Goal: Information Seeking & Learning: Learn about a topic

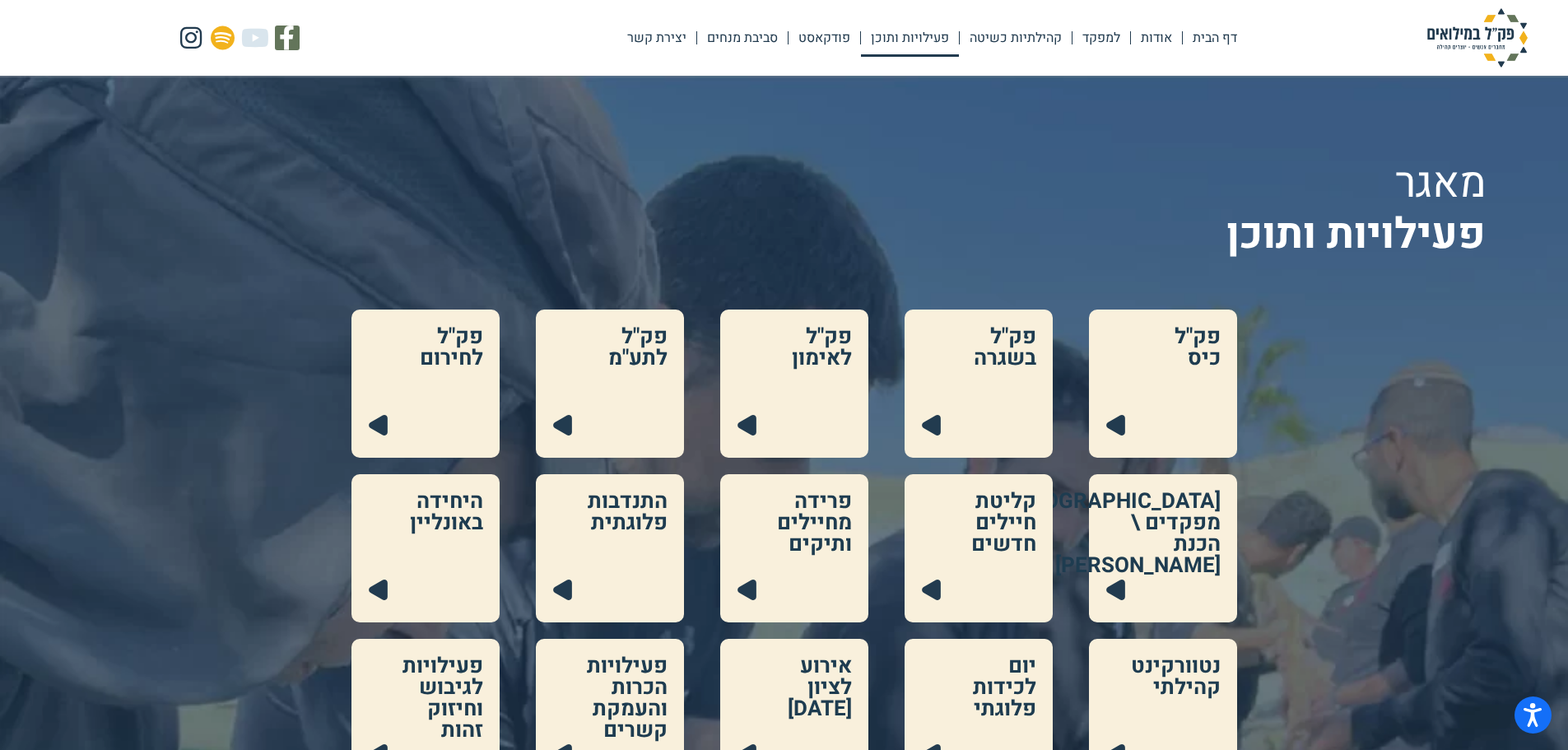
click at [1199, 347] on link at bounding box center [1163, 384] width 148 height 148
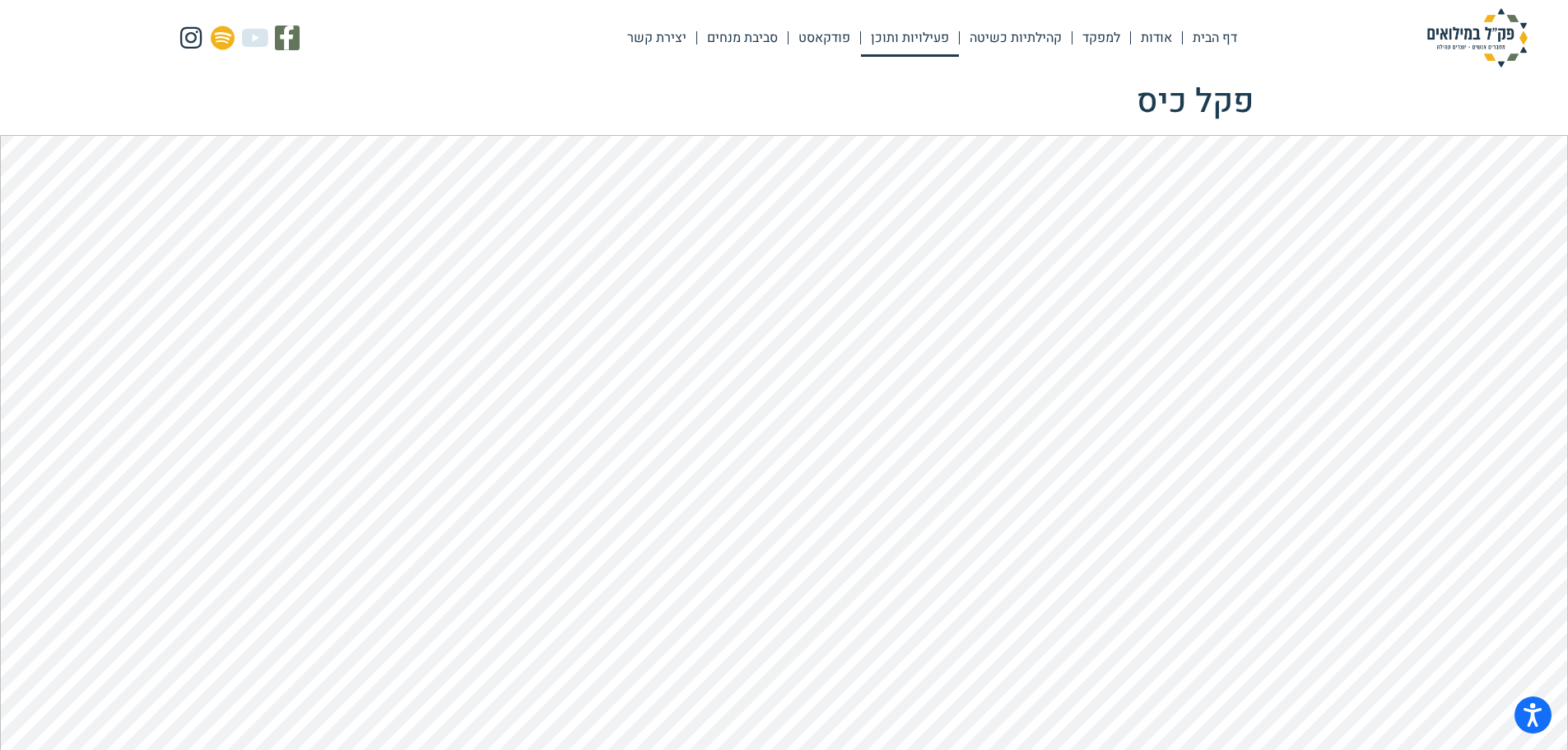
click at [900, 37] on link "פעילויות ותוכן" at bounding box center [910, 38] width 98 height 38
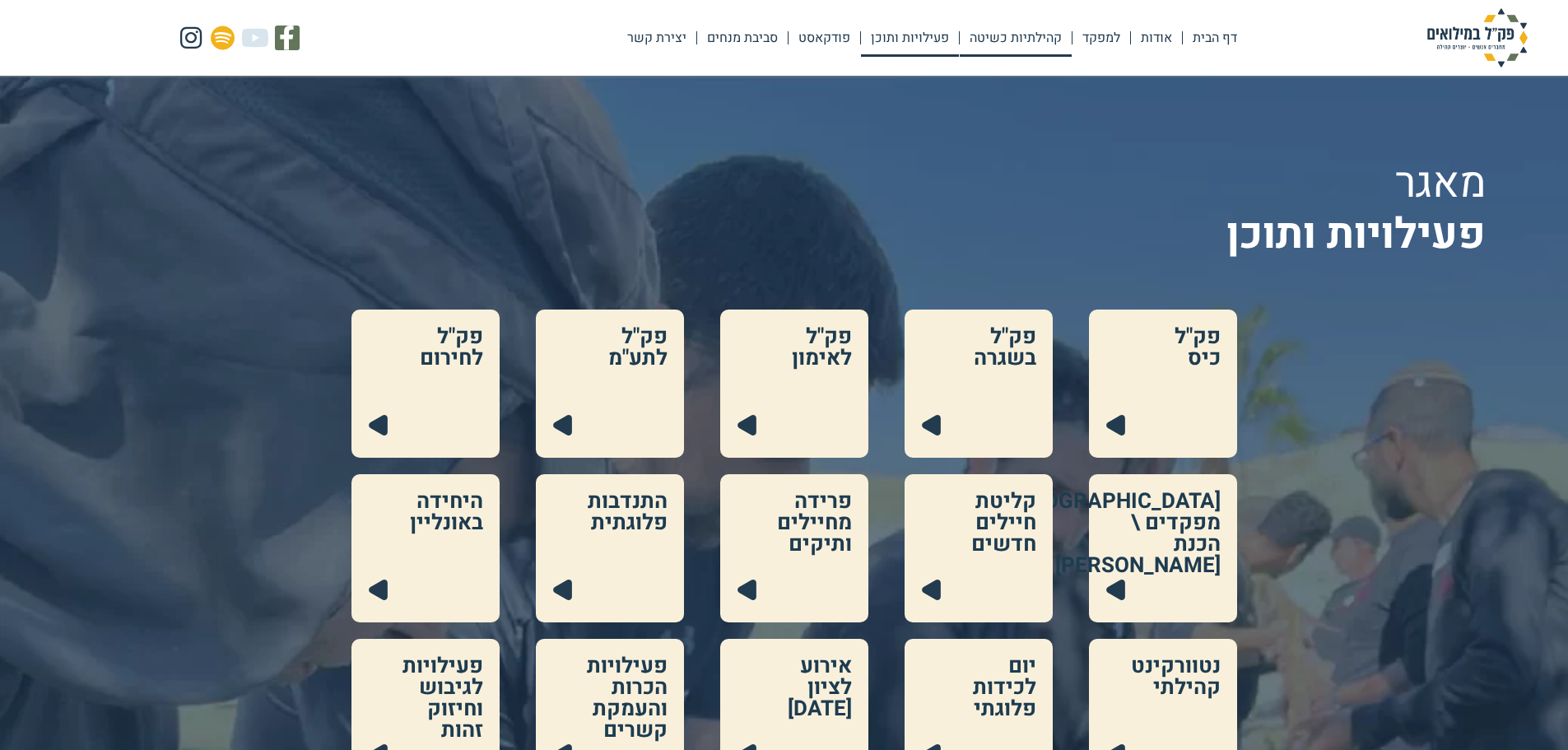
click at [1040, 53] on link "קהילתיות כשיטה" at bounding box center [1015, 38] width 112 height 38
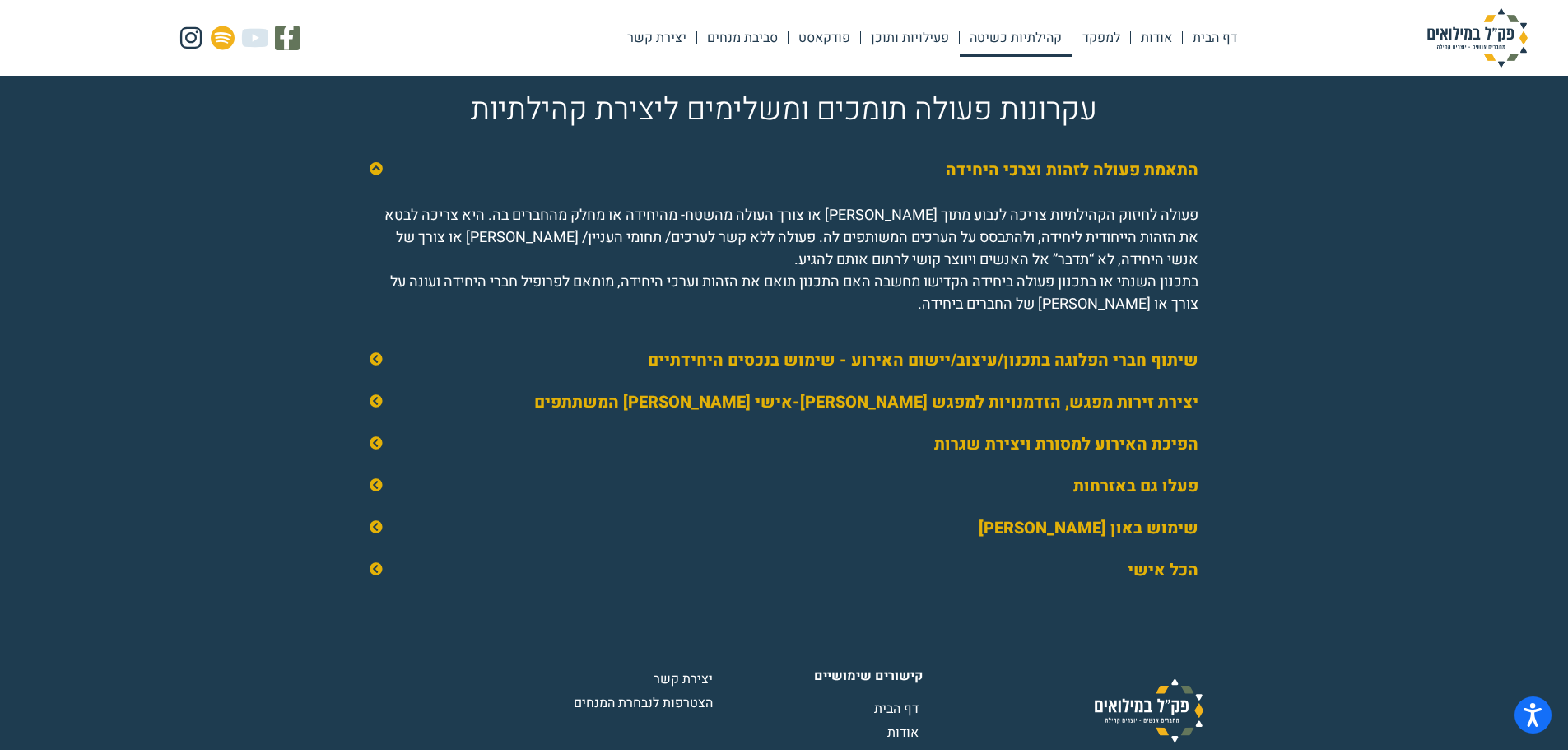
scroll to position [2388, 0]
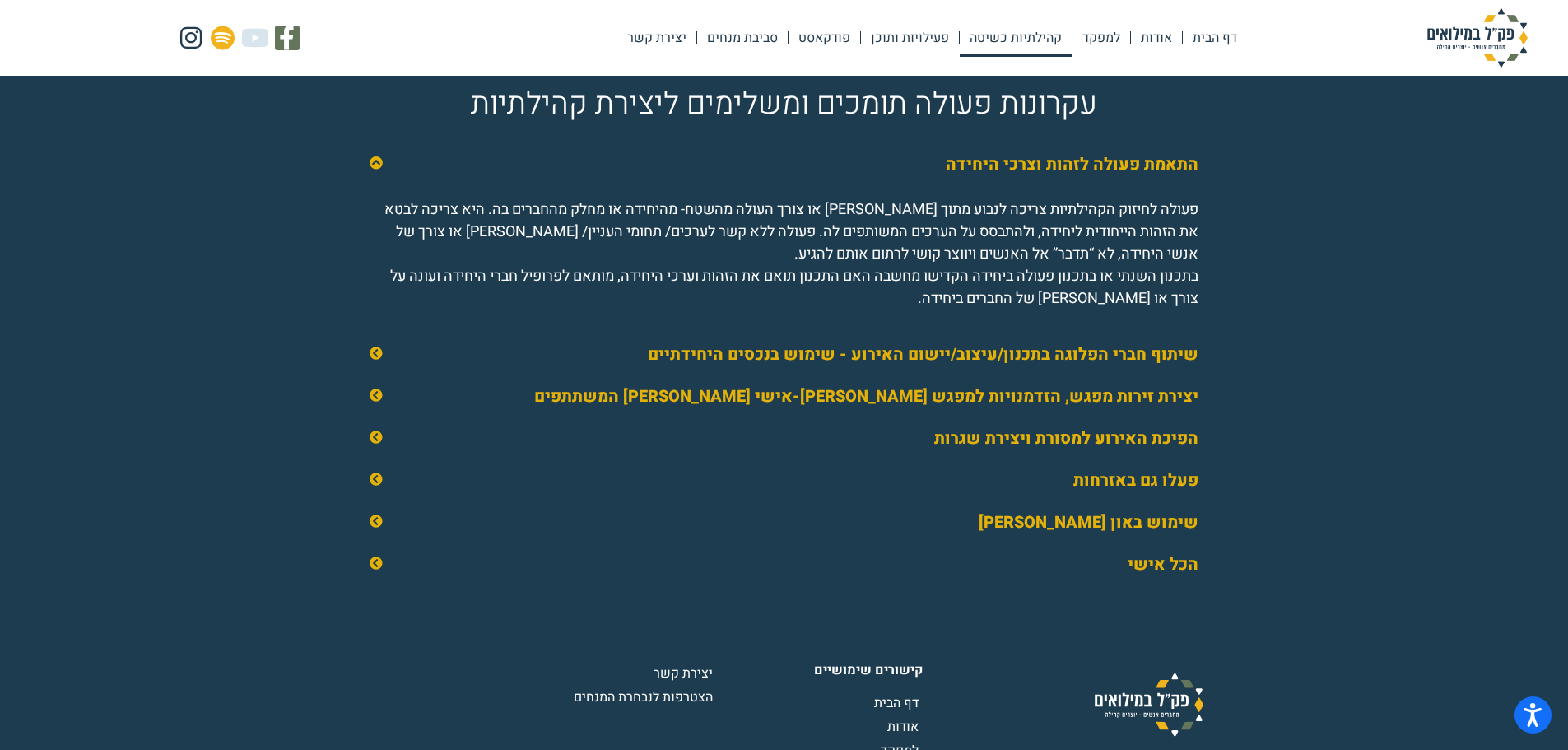
click at [721, 366] on link "שיתוף חברי הפלוגה בתכנון/עיצוב/יישום האירוע - שימוש בנכסים היחידתיים" at bounding box center [923, 354] width 551 height 24
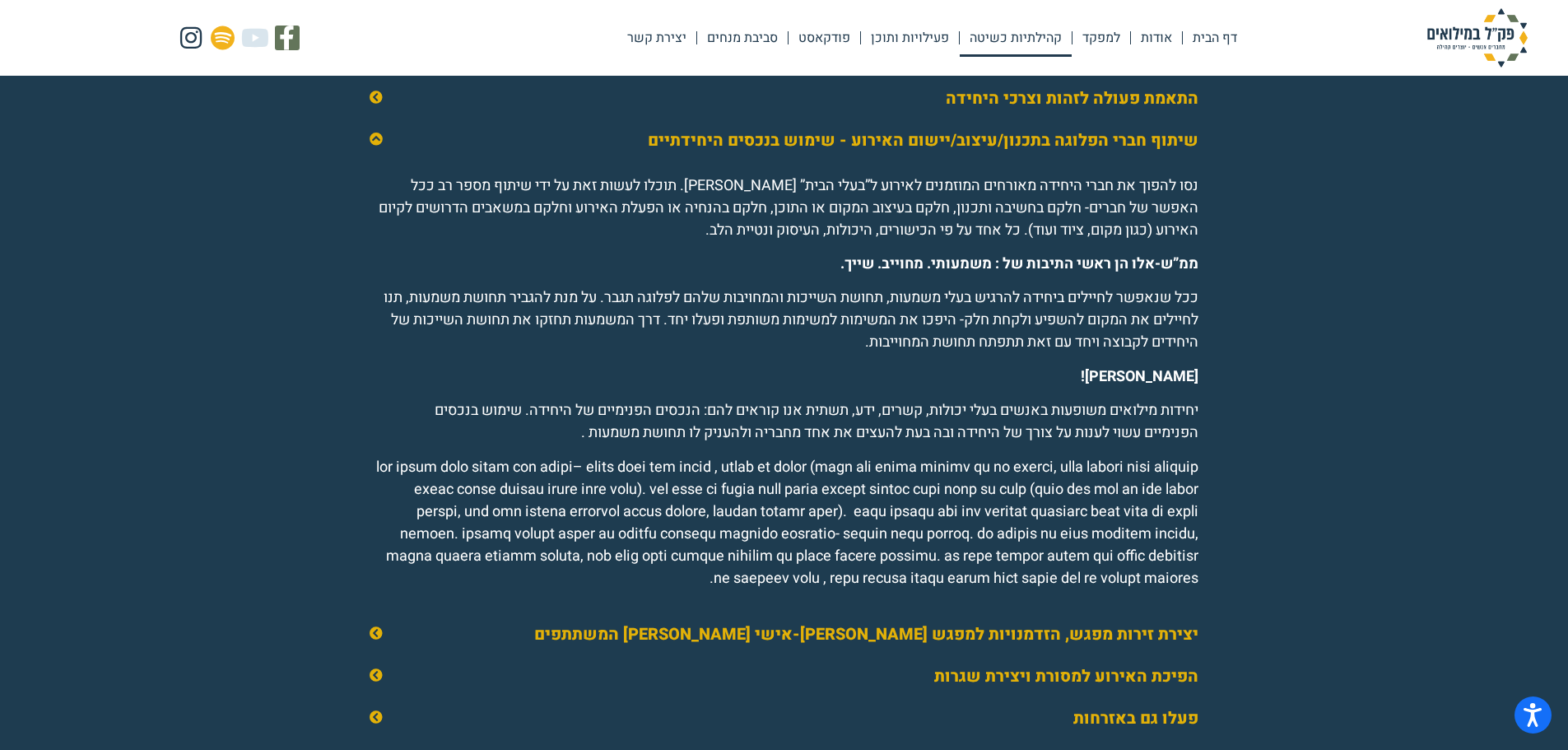
scroll to position [2553, 0]
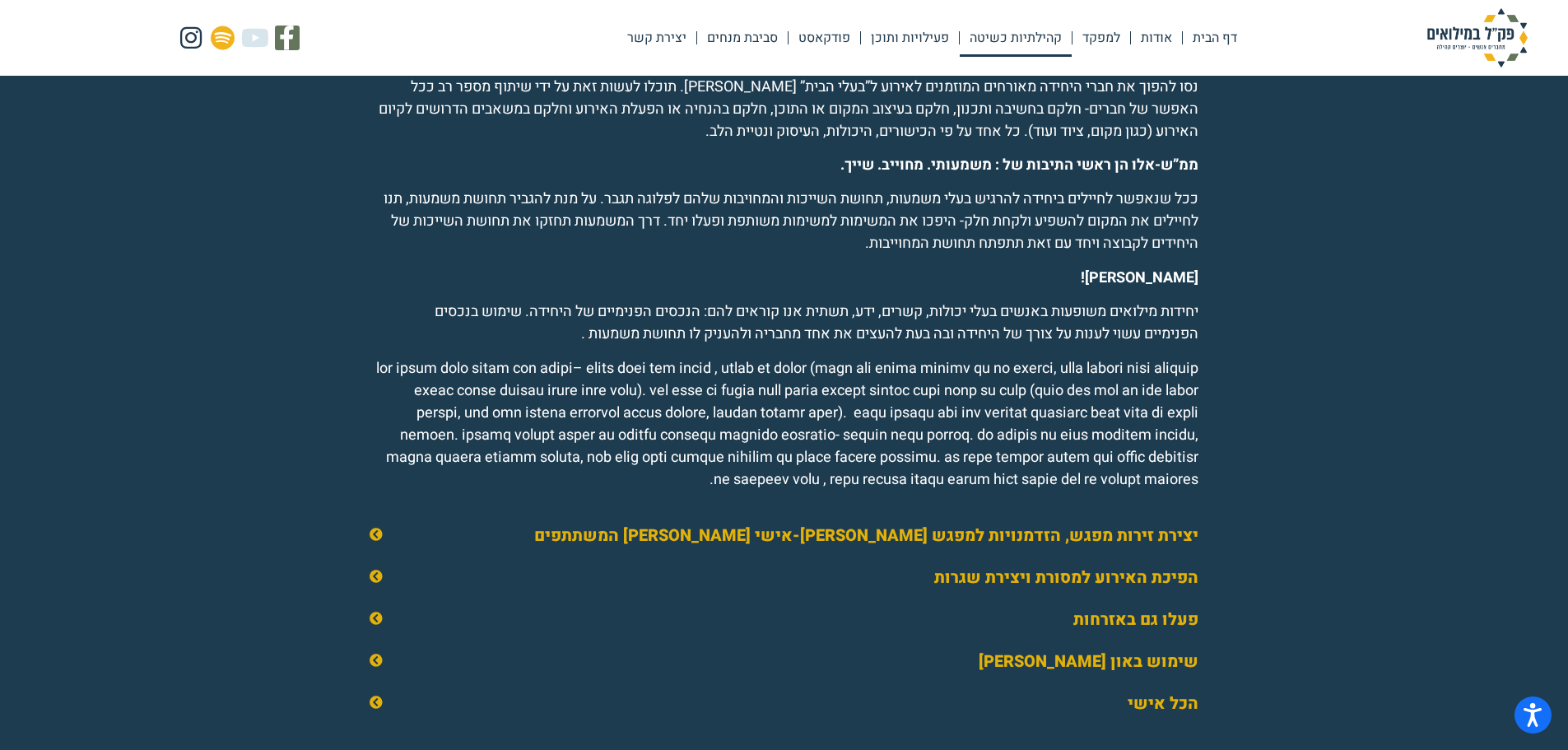
click at [847, 548] on link "יצירת זירות מפגש, הזדמנויות למפגש בין-אישי בין המשתתפים" at bounding box center [865, 536] width 664 height 24
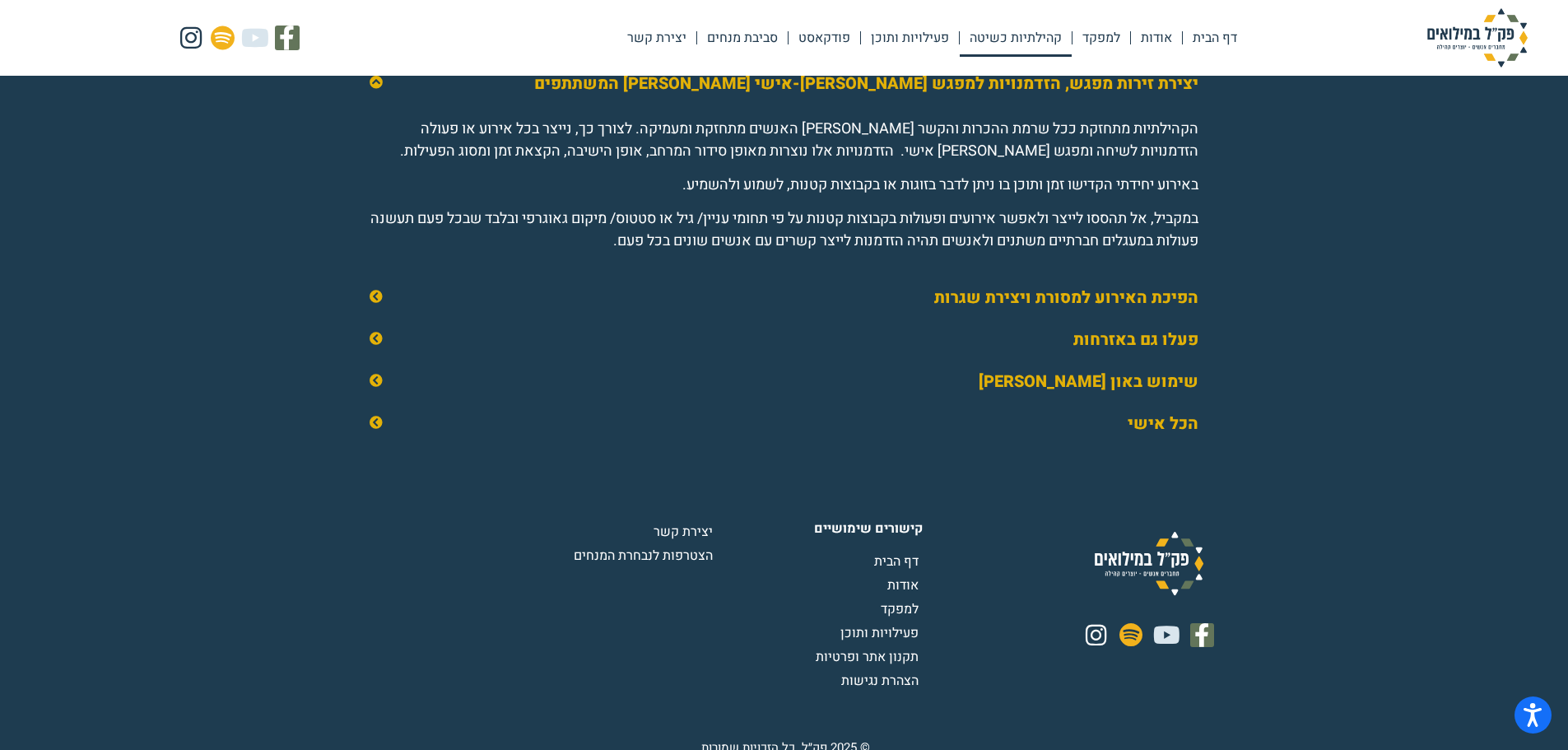
click at [1072, 310] on link "הפיכת האירוע למסורת ויצירת שגרות" at bounding box center [1066, 297] width 264 height 24
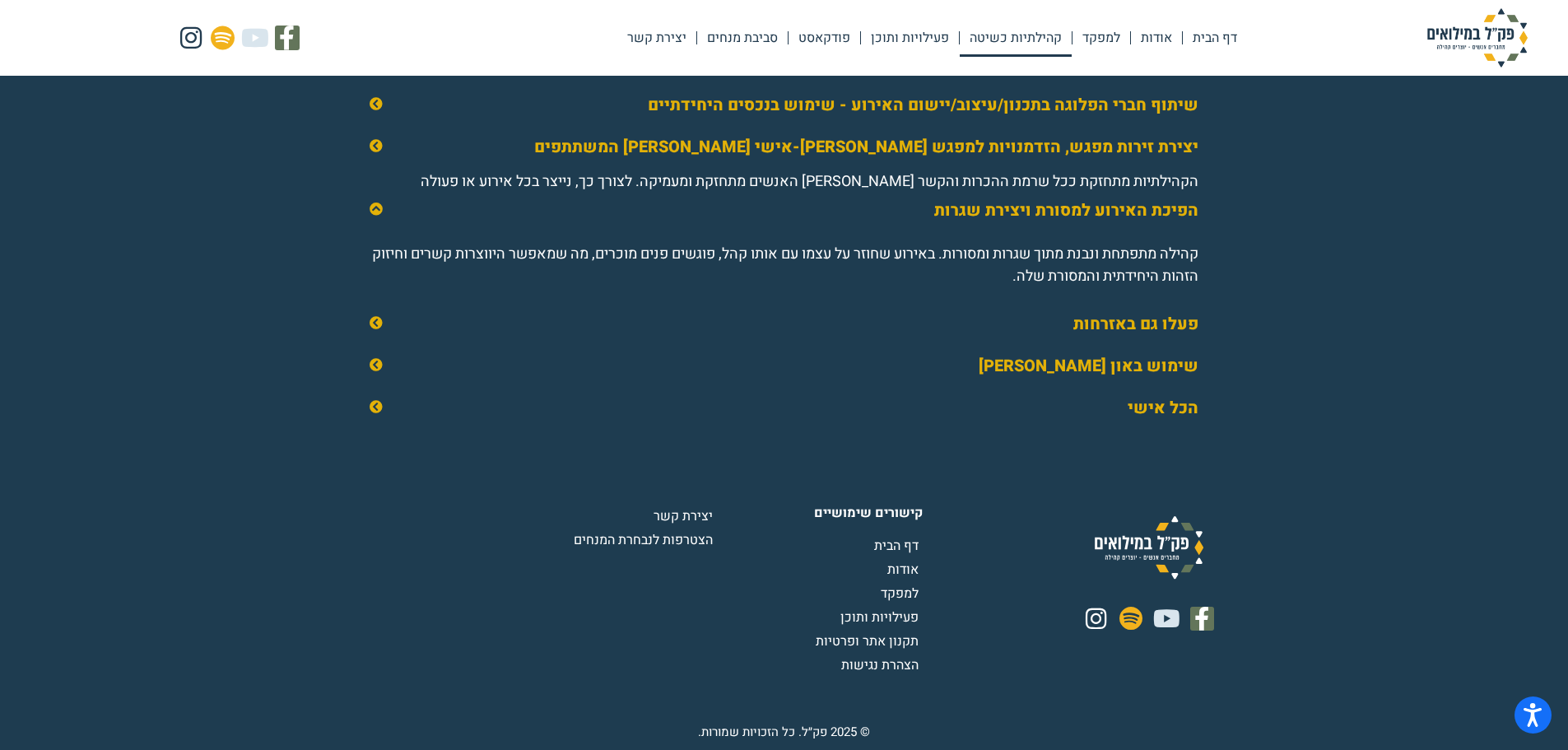
scroll to position [2500, 0]
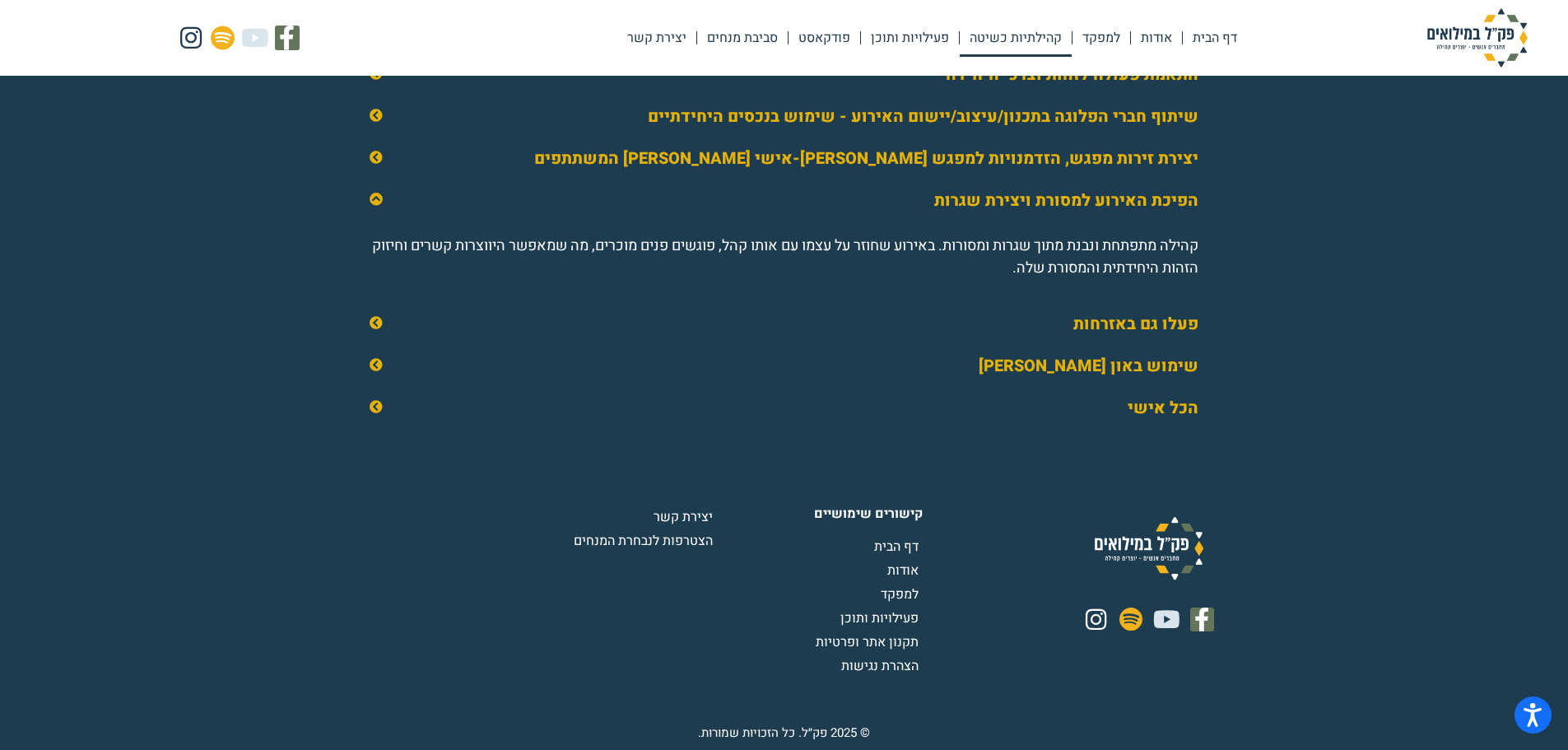
click at [1073, 321] on div "פעלו גם באזרחות" at bounding box center [784, 324] width 862 height 41
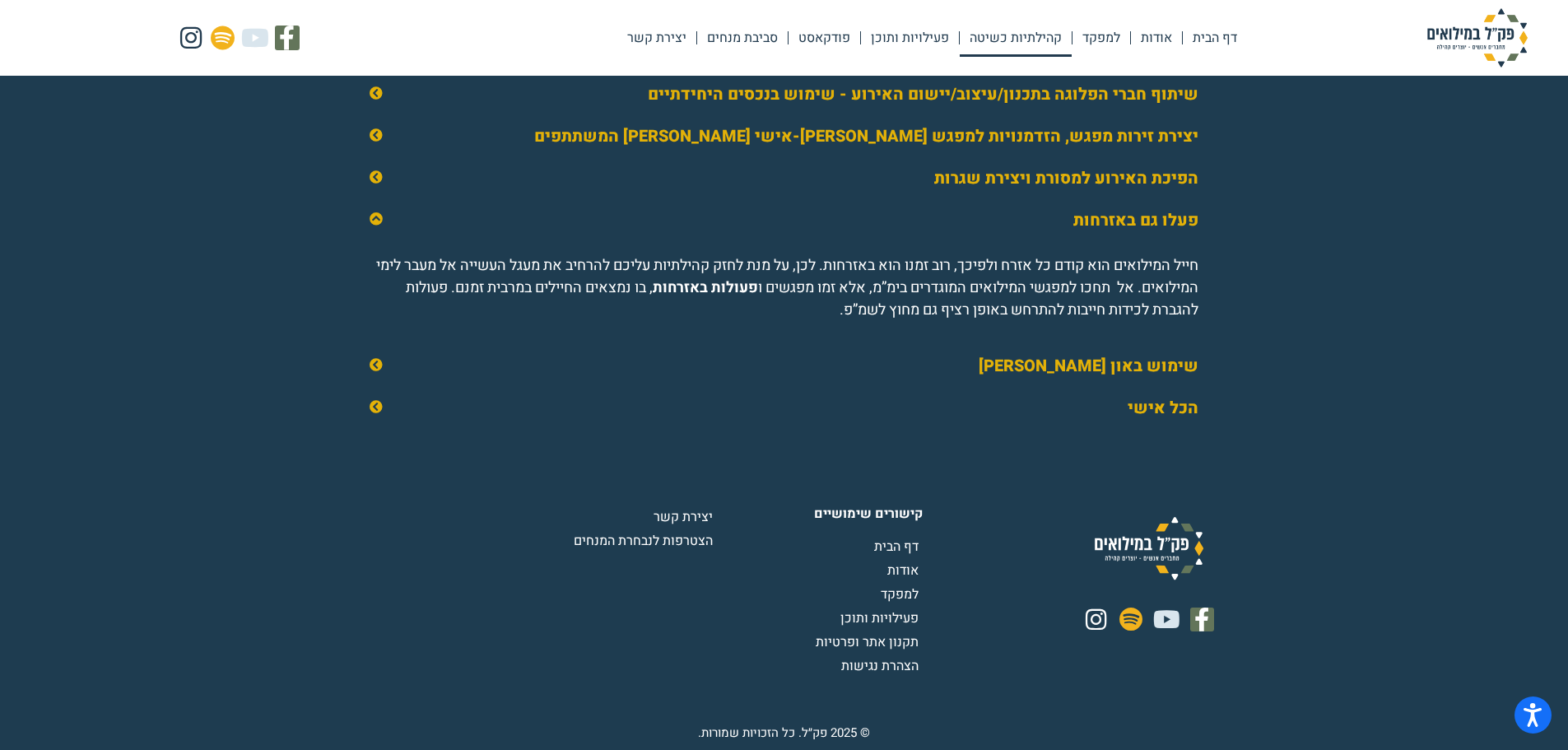
click at [1106, 378] on link "שימוש באון ליין" at bounding box center [1089, 366] width 220 height 24
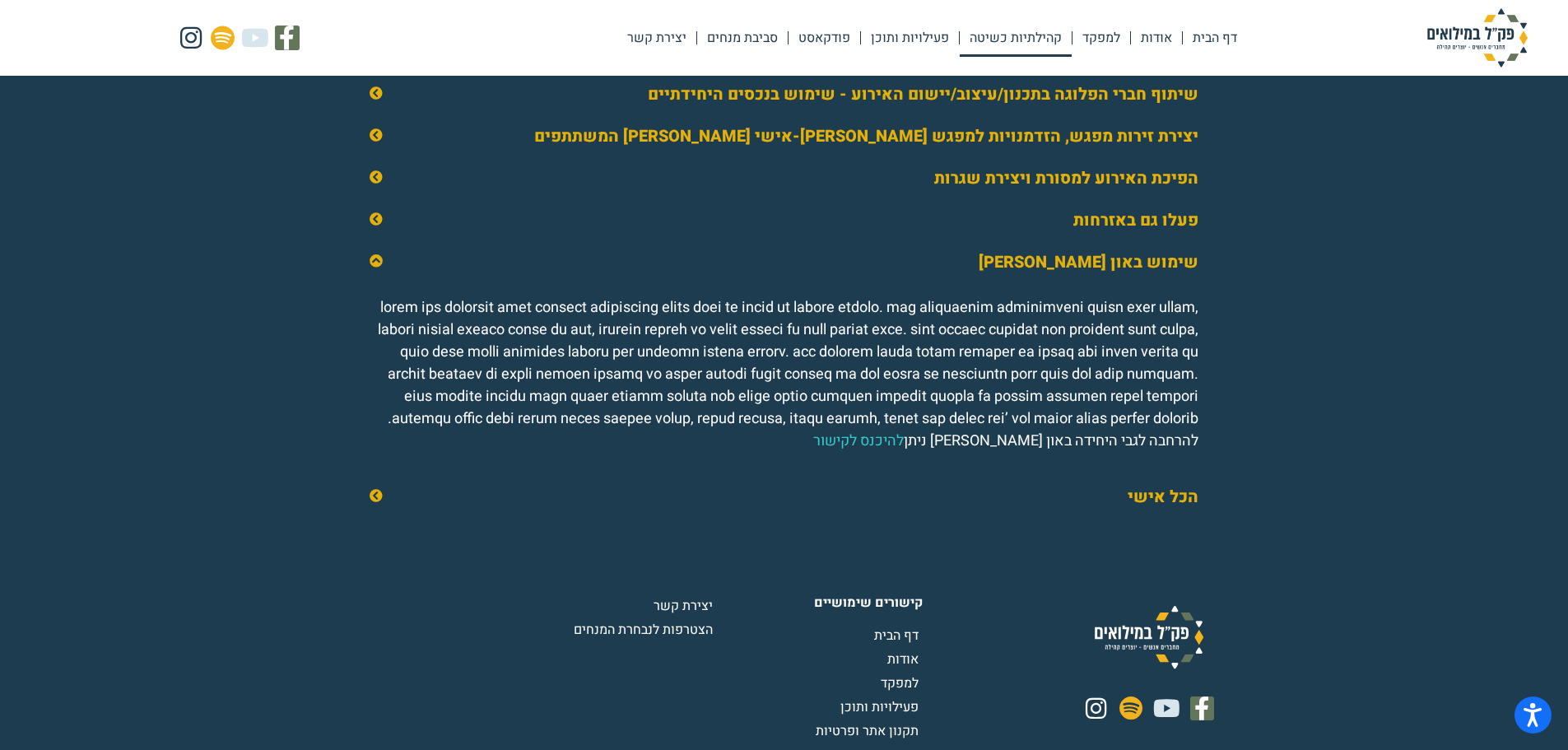
click at [1162, 509] on link "הכל אישי" at bounding box center [1163, 497] width 71 height 24
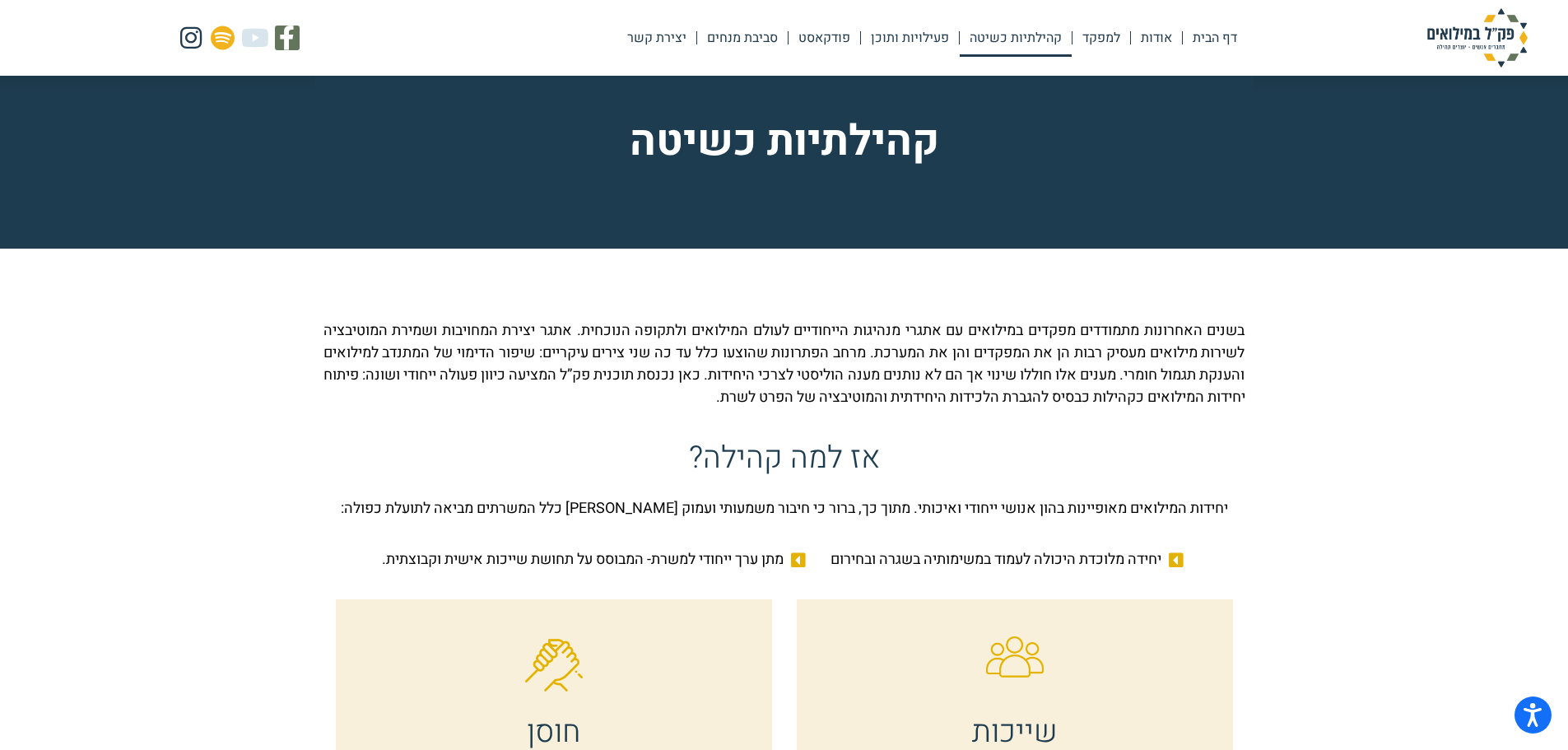
scroll to position [0, 0]
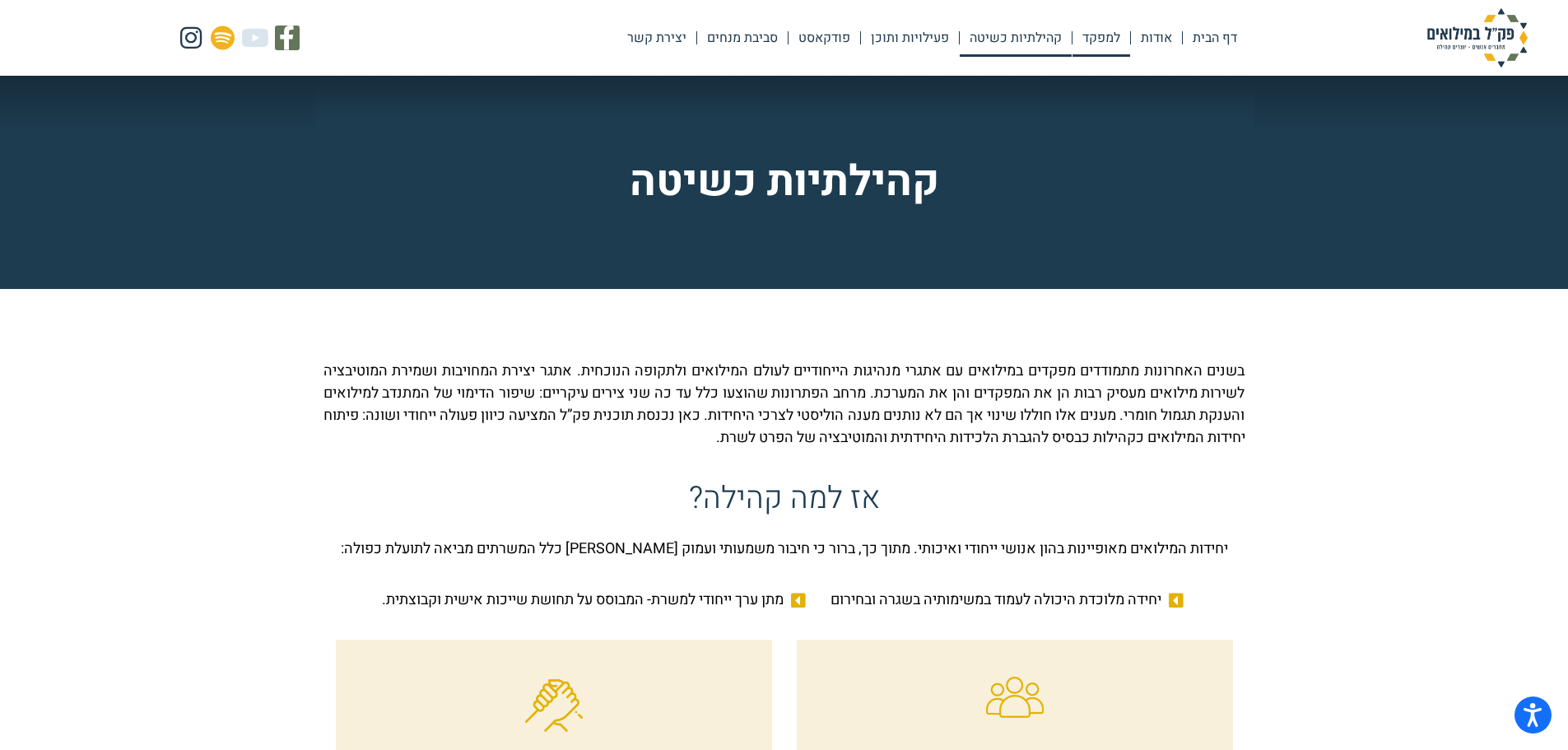
click at [1085, 48] on link "למפקד" at bounding box center [1101, 38] width 58 height 38
